Goal: Task Accomplishment & Management: Use online tool/utility

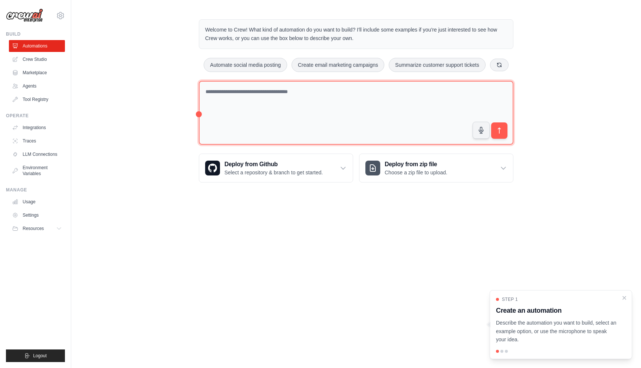
click at [437, 102] on textarea at bounding box center [356, 113] width 315 height 64
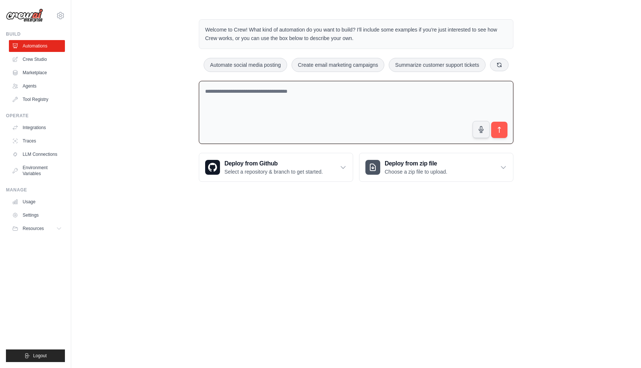
click at [364, 95] on textarea at bounding box center [356, 112] width 315 height 63
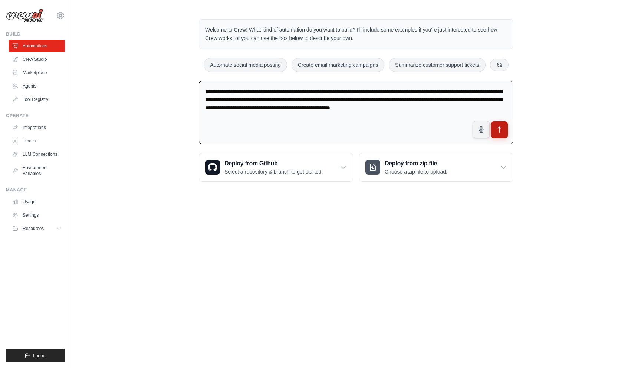
type textarea "**********"
click at [496, 129] on icon "submit" at bounding box center [500, 130] width 8 height 8
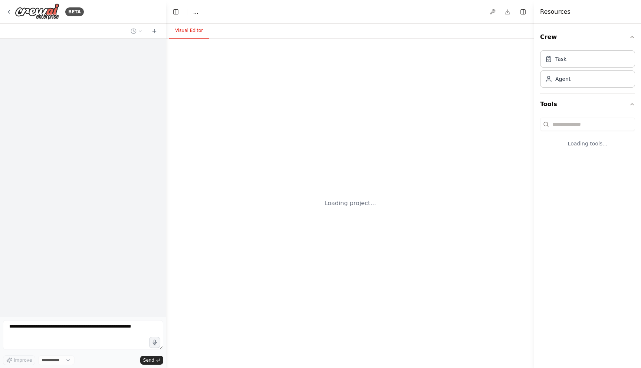
select select "****"
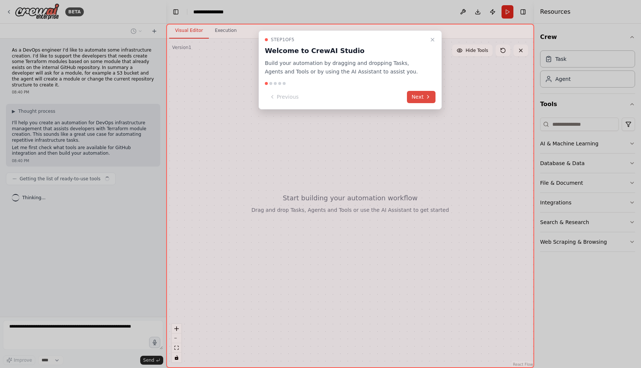
click at [429, 98] on icon at bounding box center [428, 97] width 6 height 6
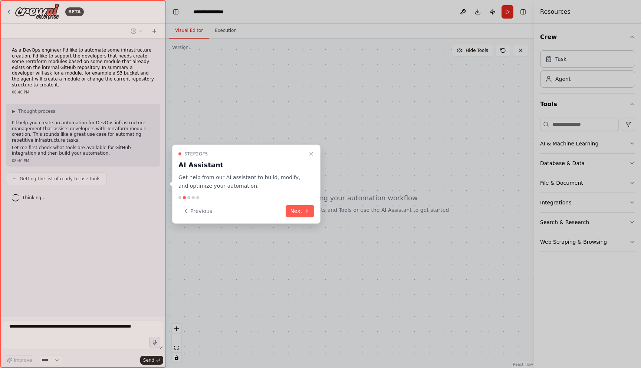
click at [429, 98] on div at bounding box center [320, 184] width 641 height 368
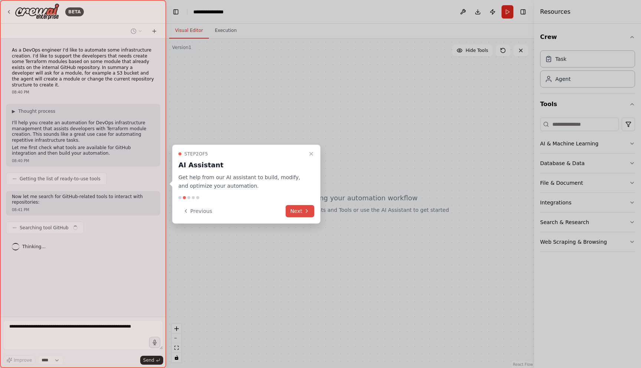
click at [304, 211] on icon at bounding box center [307, 211] width 6 height 6
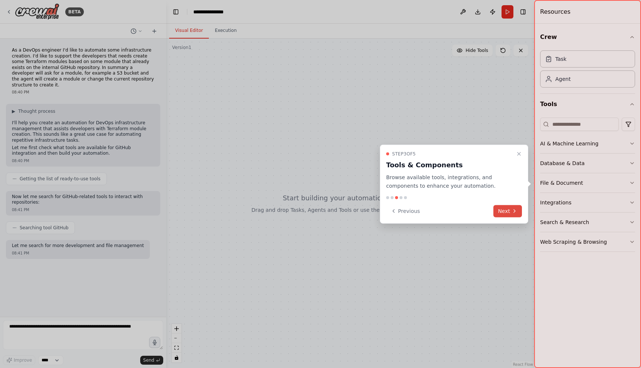
click at [505, 209] on button "Next" at bounding box center [507, 211] width 29 height 12
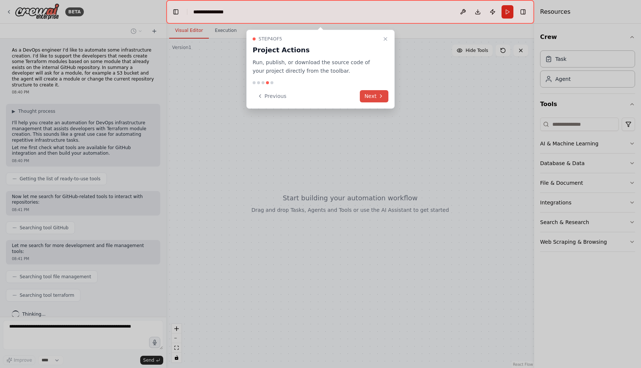
click at [385, 99] on button "Next" at bounding box center [374, 96] width 29 height 12
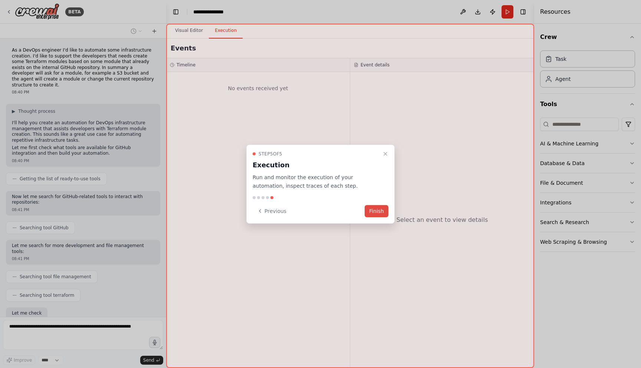
scroll to position [41, 0]
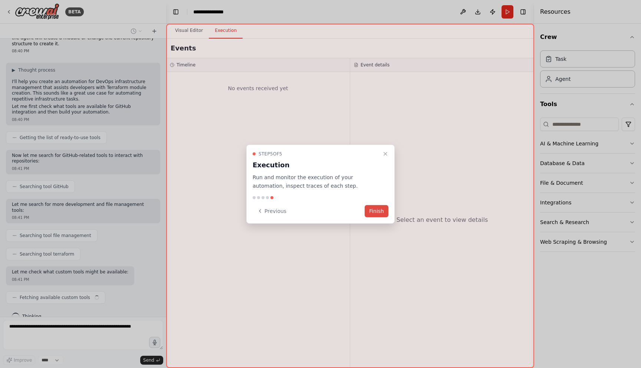
click at [383, 214] on button "Finish" at bounding box center [377, 211] width 24 height 12
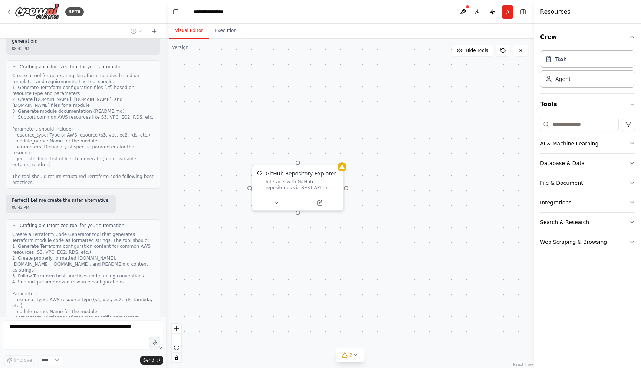
scroll to position [560, 0]
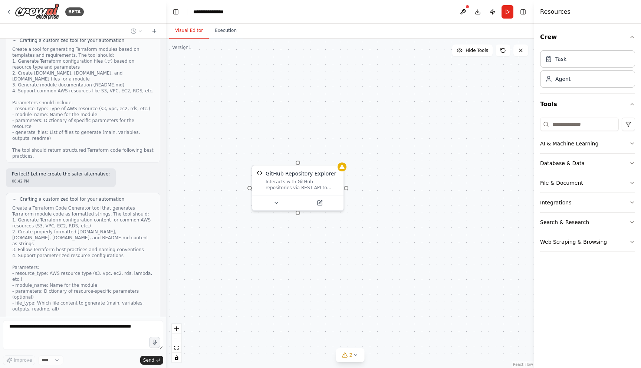
click at [90, 266] on div "Create a Terraform Code Generator tool that generates Terraform module code as …" at bounding box center [83, 267] width 142 height 125
click at [83, 294] on div "As a DevOps engineer I'd like to automate some infrastructure creation. I'd lik…" at bounding box center [83, 178] width 166 height 278
click at [320, 204] on icon at bounding box center [320, 201] width 4 height 4
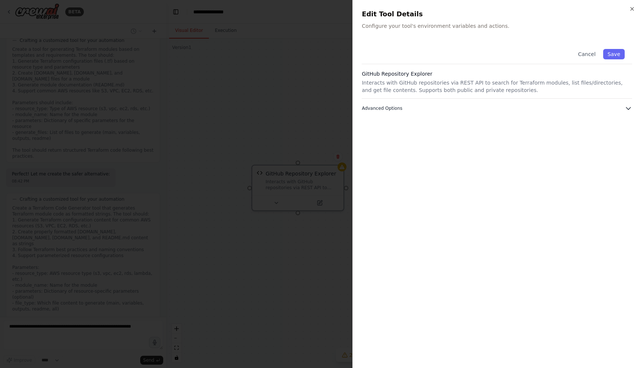
click at [482, 109] on button "Advanced Options" at bounding box center [497, 108] width 270 height 7
click at [631, 9] on icon "button" at bounding box center [632, 9] width 6 height 6
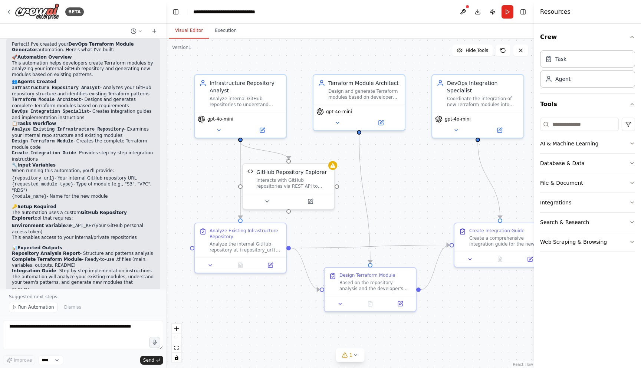
scroll to position [1308, 0]
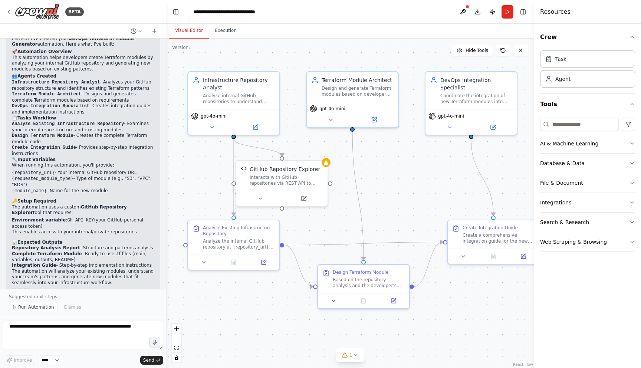
drag, startPoint x: 410, startPoint y: 182, endPoint x: 394, endPoint y: 178, distance: 16.6
click at [394, 178] on div ".deletable-edge-delete-btn { width: 20px; height: 20px; border: 0px solid #ffff…" at bounding box center [350, 203] width 368 height 329
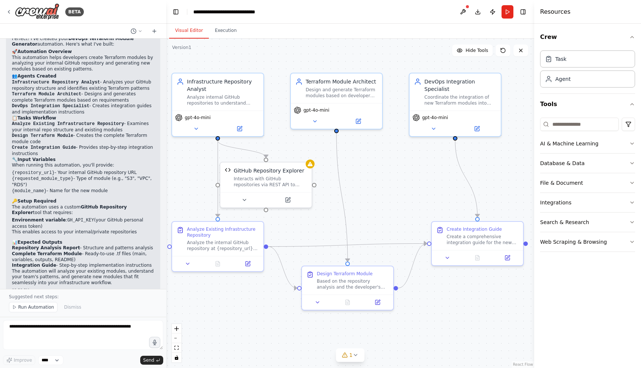
drag, startPoint x: 393, startPoint y: 178, endPoint x: 378, endPoint y: 180, distance: 15.7
click at [378, 180] on div ".deletable-edge-delete-btn { width: 20px; height: 20px; border: 0px solid #ffff…" at bounding box center [350, 203] width 368 height 329
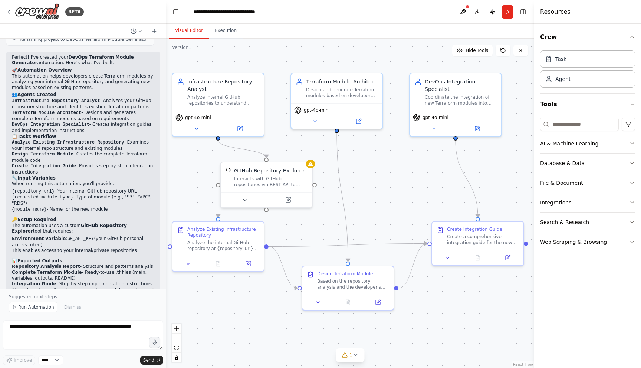
scroll to position [1283, 0]
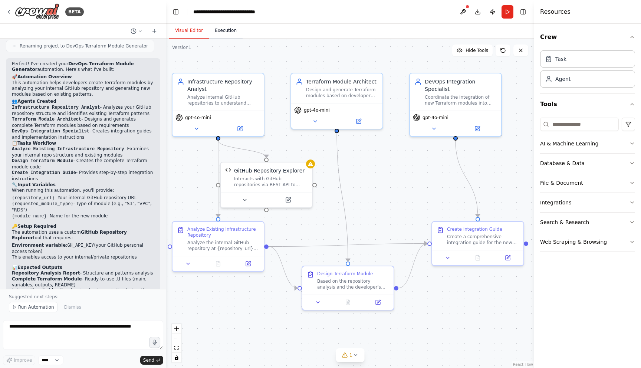
click at [229, 32] on button "Execution" at bounding box center [226, 31] width 34 height 16
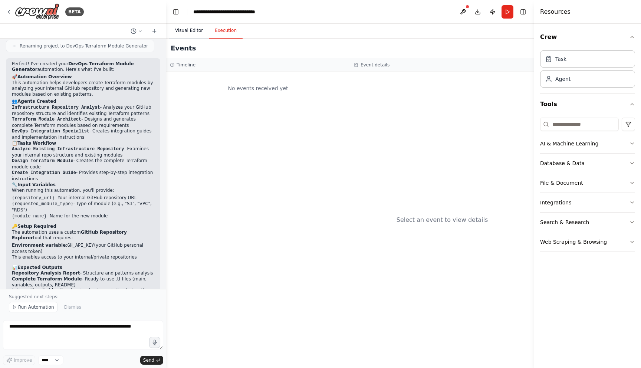
click at [194, 35] on button "Visual Editor" at bounding box center [189, 31] width 40 height 16
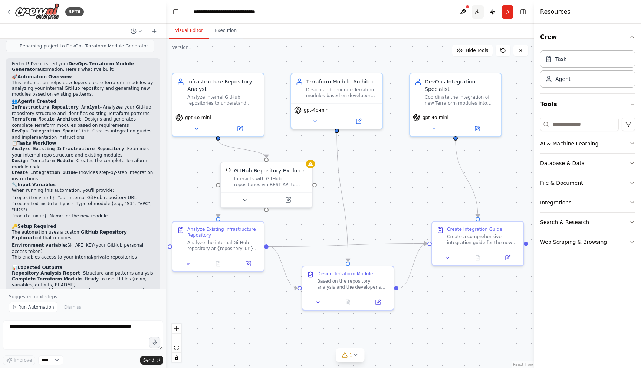
click at [478, 11] on button "Download" at bounding box center [478, 11] width 12 height 13
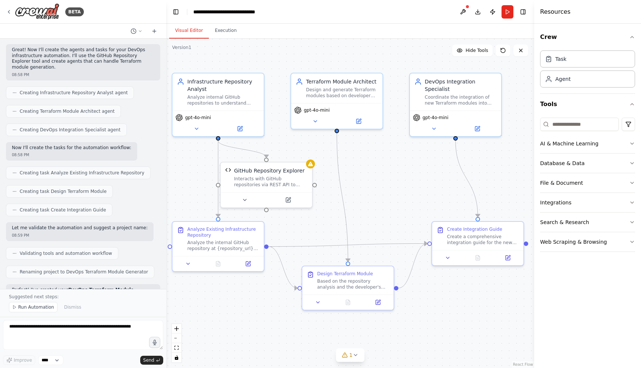
scroll to position [1284, 0]
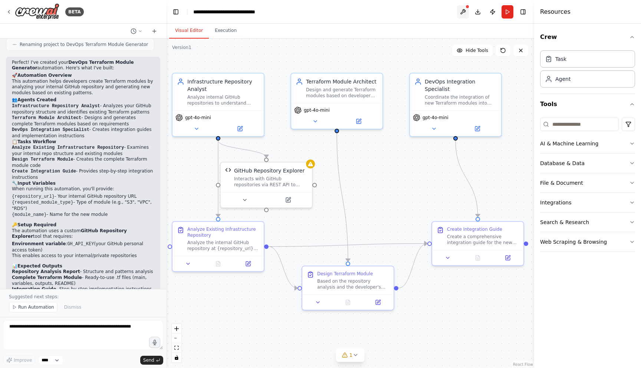
click at [466, 10] on button at bounding box center [463, 11] width 12 height 13
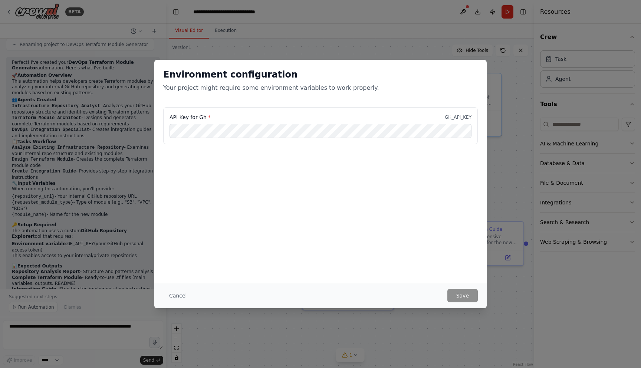
click at [346, 205] on div "Environment configuration Your project might require some environment variables…" at bounding box center [320, 171] width 332 height 223
click at [180, 293] on button "Cancel" at bounding box center [177, 295] width 29 height 13
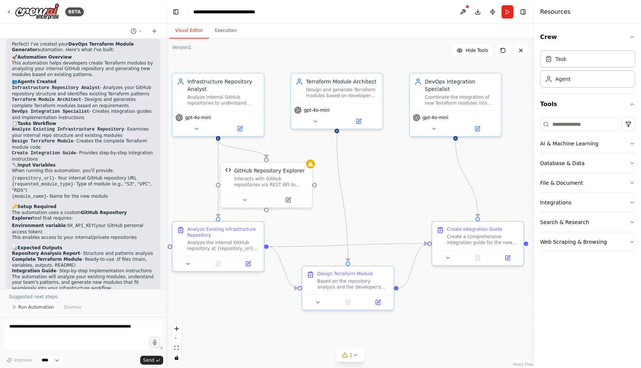
scroll to position [1308, 0]
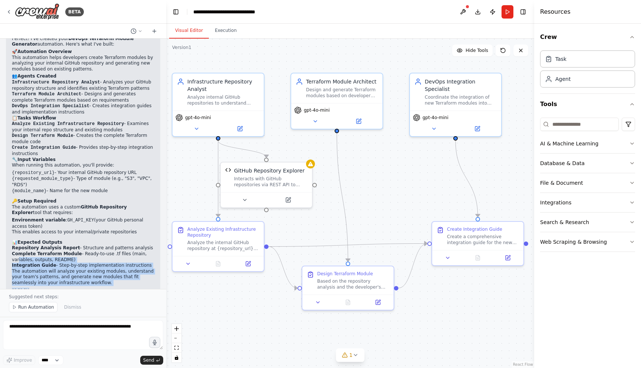
drag, startPoint x: 47, startPoint y: 243, endPoint x: 17, endPoint y: 209, distance: 46.0
click at [17, 208] on div "Perfect! I've created your DevOps Terraform Module Generator automation. Here's…" at bounding box center [83, 164] width 154 height 263
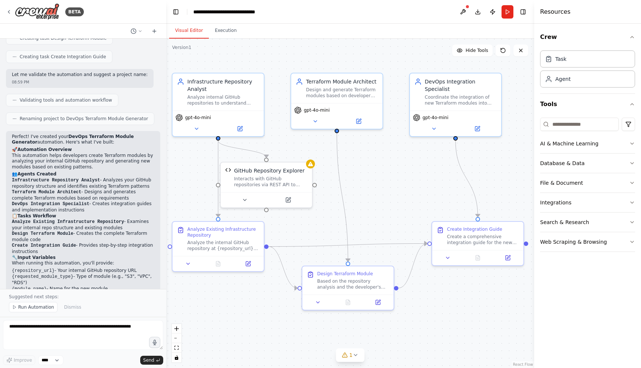
scroll to position [1202, 0]
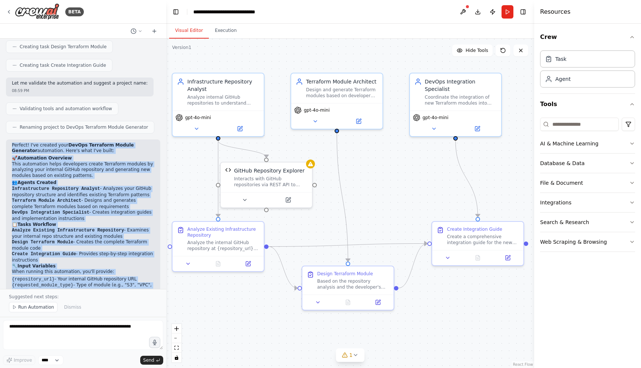
click at [12, 142] on p "Perfect! I've created your DevOps Terraform Module Generator automation. Here's…" at bounding box center [83, 147] width 142 height 11
copy div "Perfect! I've created your DevOps Terraform Module Generator automation. Here's…"
